Goal: Navigation & Orientation: Understand site structure

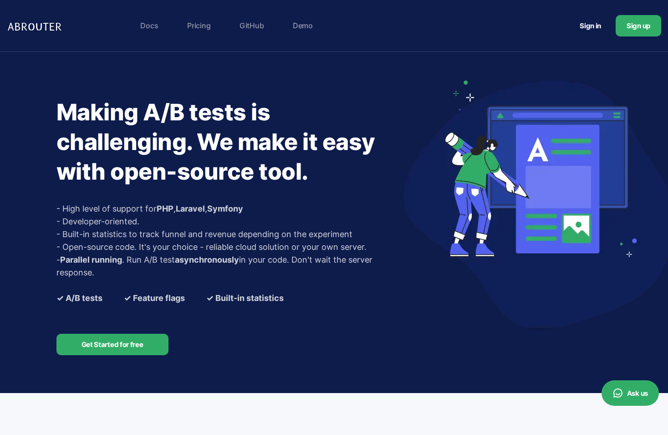
click at [202, 26] on link "Pricing" at bounding box center [199, 25] width 33 height 18
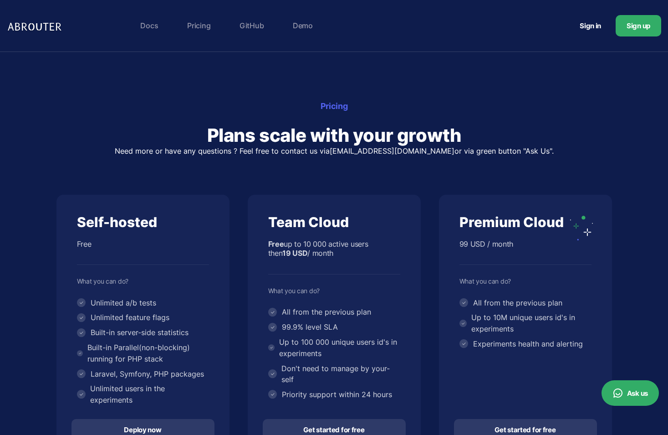
click at [302, 25] on link "Demo" at bounding box center [302, 25] width 29 height 18
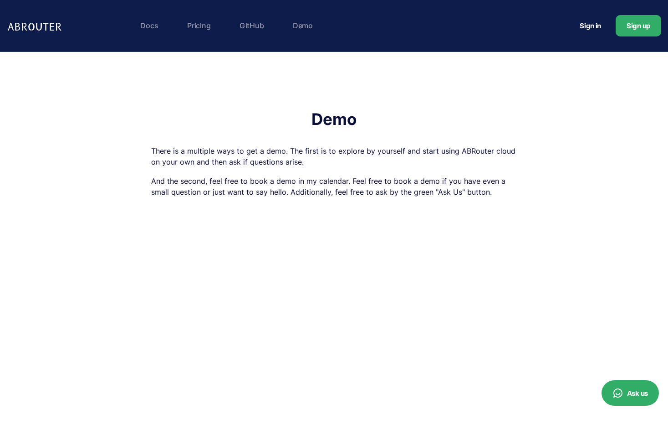
click at [47, 26] on img at bounding box center [36, 26] width 58 height 18
